Goal: Transaction & Acquisition: Book appointment/travel/reservation

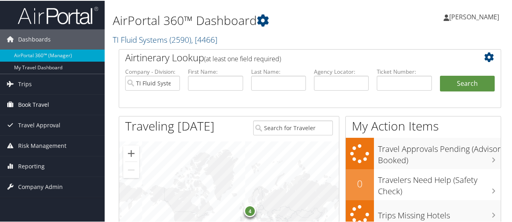
click at [43, 103] on span "Book Travel" at bounding box center [33, 104] width 31 height 20
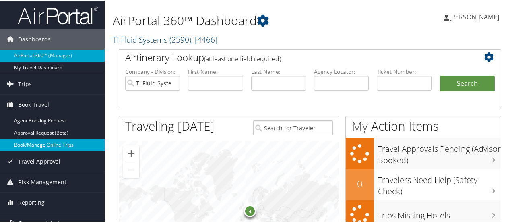
click at [40, 143] on link "Book/Manage Online Trips" at bounding box center [52, 144] width 105 height 12
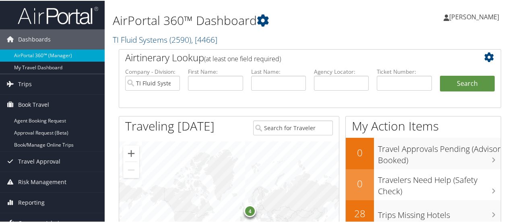
click at [474, 18] on span "[PERSON_NAME]" at bounding box center [474, 16] width 50 height 9
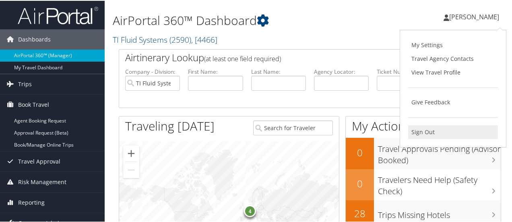
click at [423, 132] on link "Sign Out" at bounding box center [453, 131] width 90 height 14
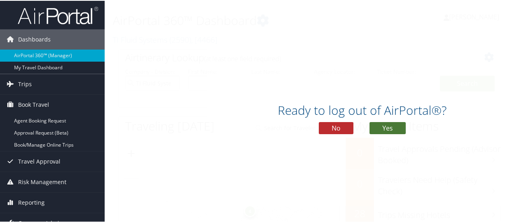
click at [385, 128] on button "Yes" at bounding box center [388, 127] width 36 height 12
